Goal: Information Seeking & Learning: Learn about a topic

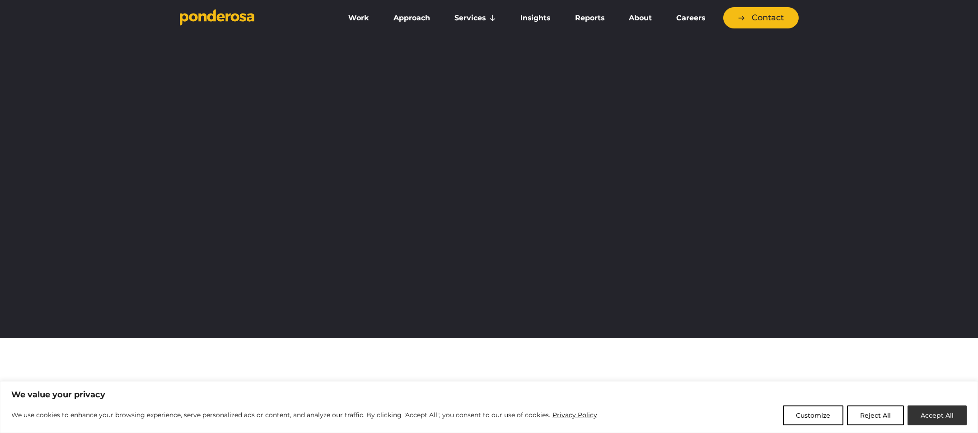
click at [931, 414] on button "Accept All" at bounding box center [937, 416] width 59 height 20
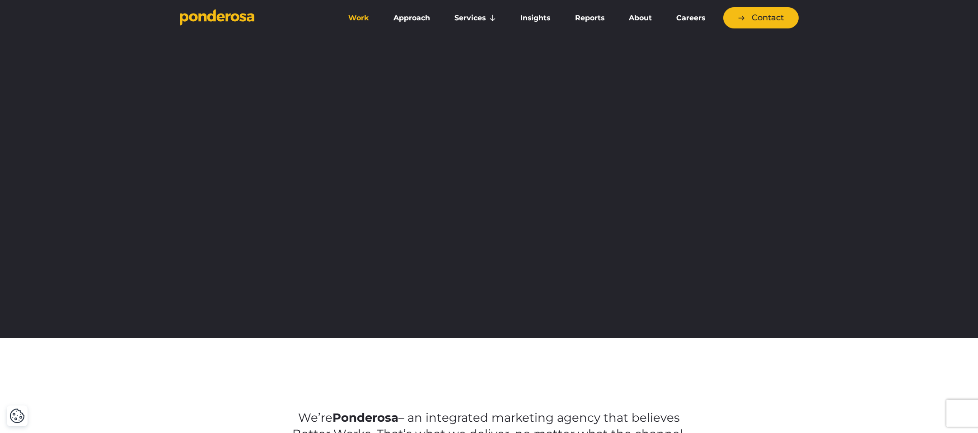
click at [361, 19] on link "Work" at bounding box center [359, 18] width 42 height 19
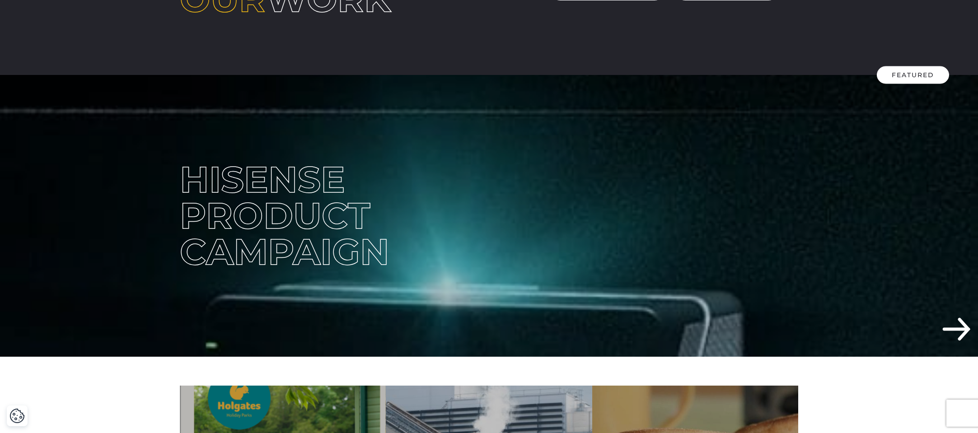
scroll to position [56, 0]
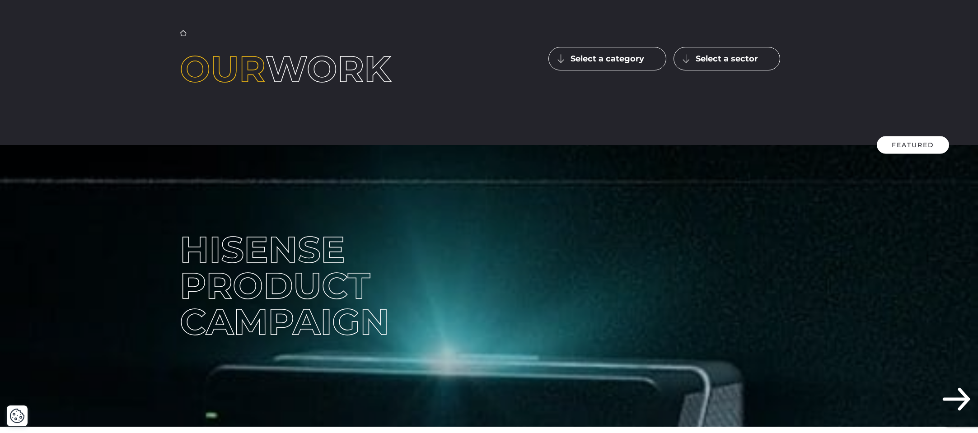
click at [596, 61] on button "Select a category" at bounding box center [608, 58] width 118 height 23
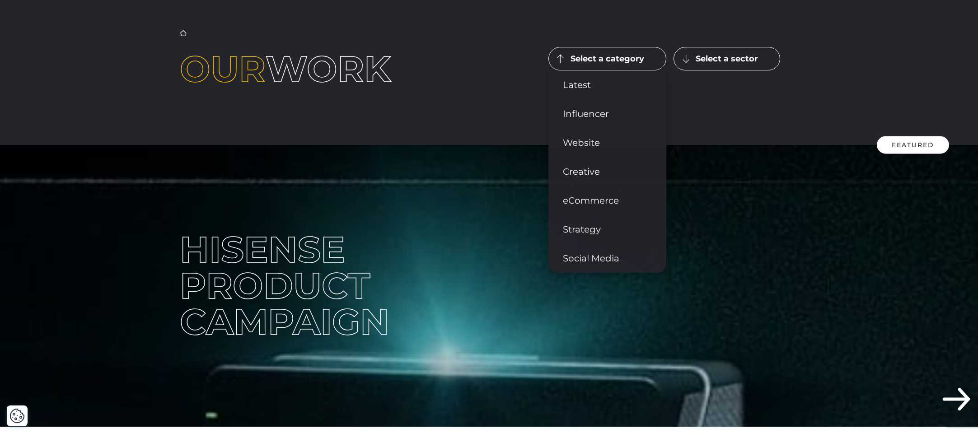
click at [708, 62] on button "Select a sector" at bounding box center [727, 58] width 107 height 23
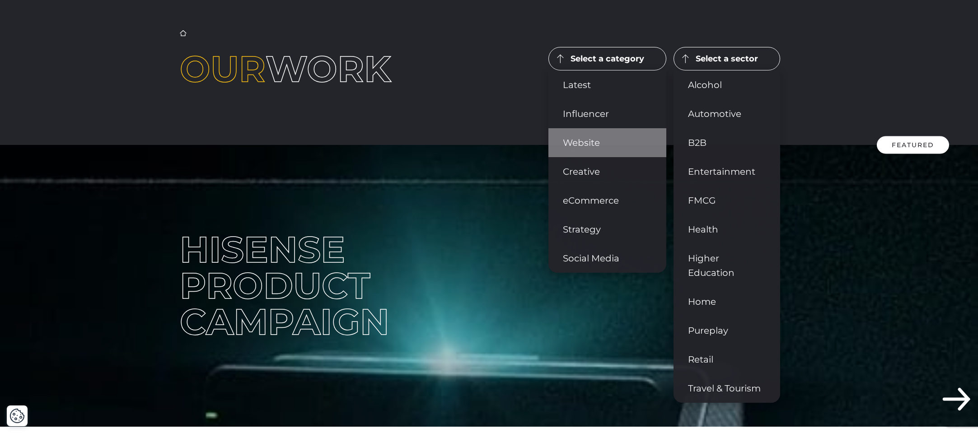
click at [591, 144] on link "Website" at bounding box center [608, 142] width 118 height 29
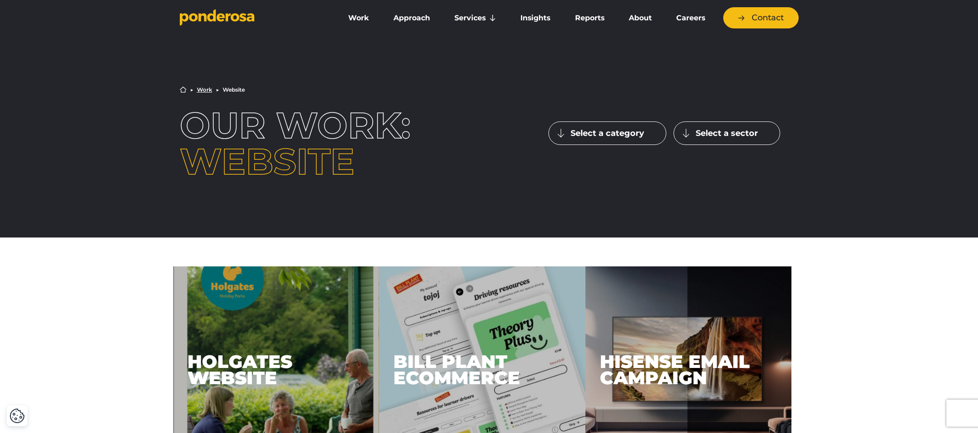
click at [610, 130] on button "Select a category" at bounding box center [608, 133] width 118 height 23
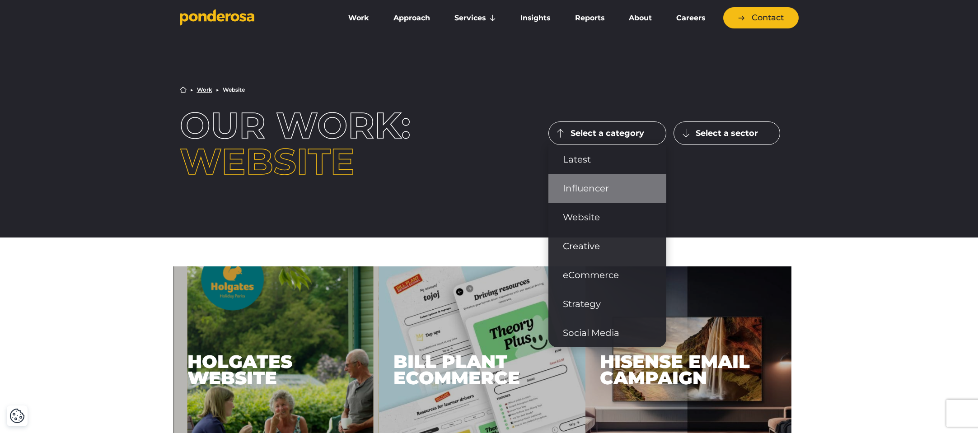
click at [595, 183] on link "Influencer" at bounding box center [608, 188] width 118 height 29
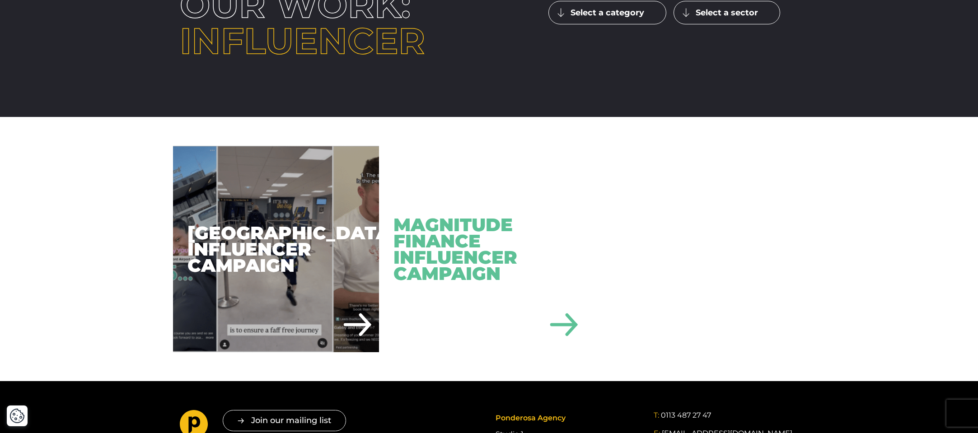
scroll to position [130, 0]
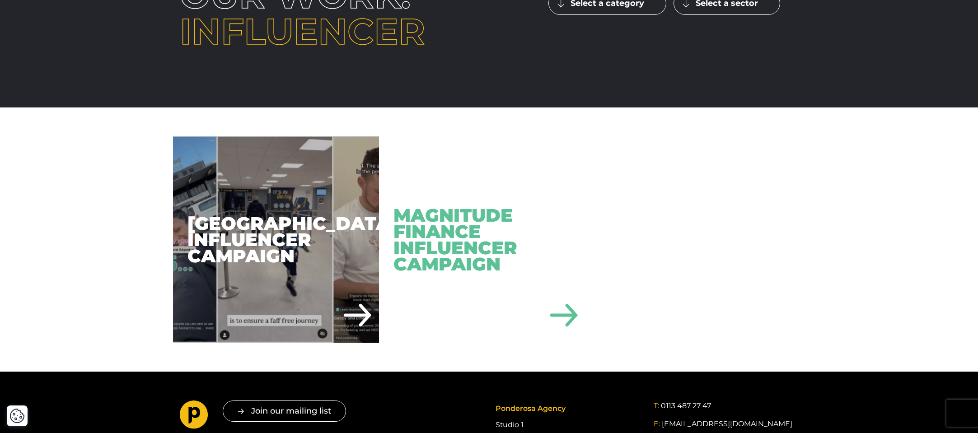
click at [484, 221] on div "Magnitude Finance Influencer Campaign" at bounding box center [482, 239] width 206 height 206
